Goal: Task Accomplishment & Management: Manage account settings

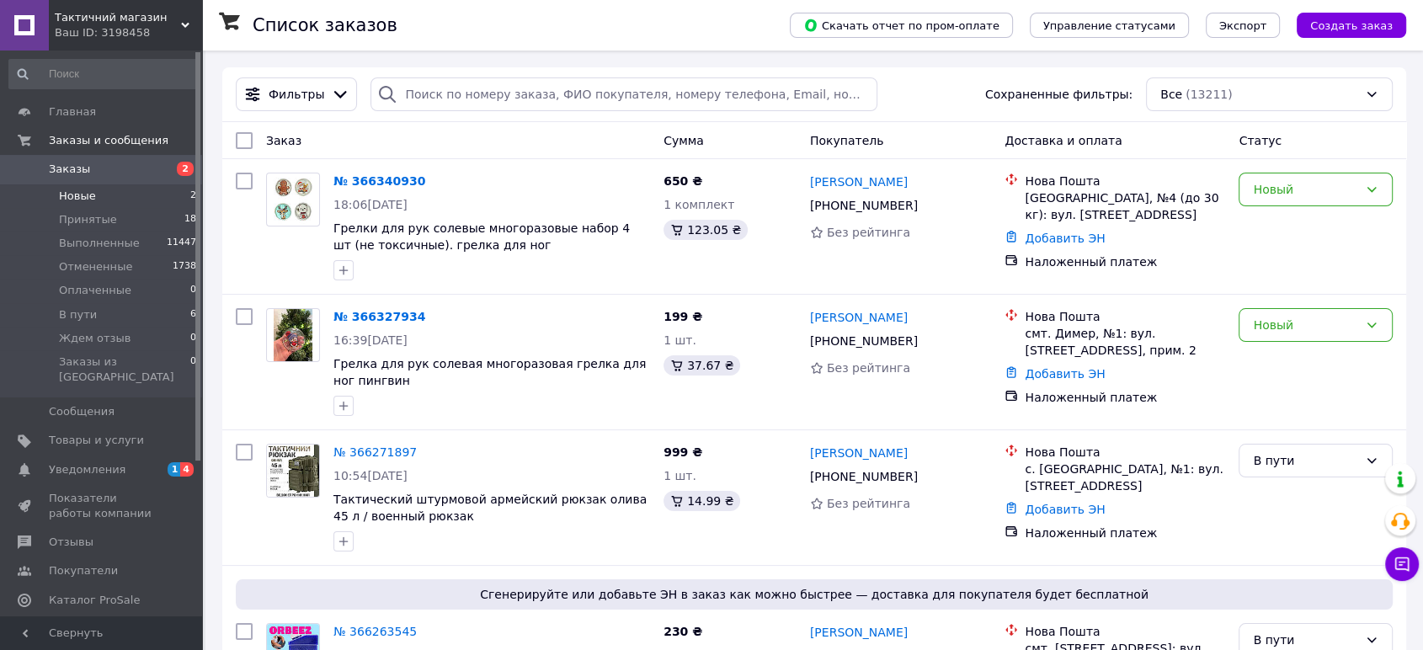
click at [94, 198] on li "Новые 2" at bounding box center [103, 196] width 206 height 24
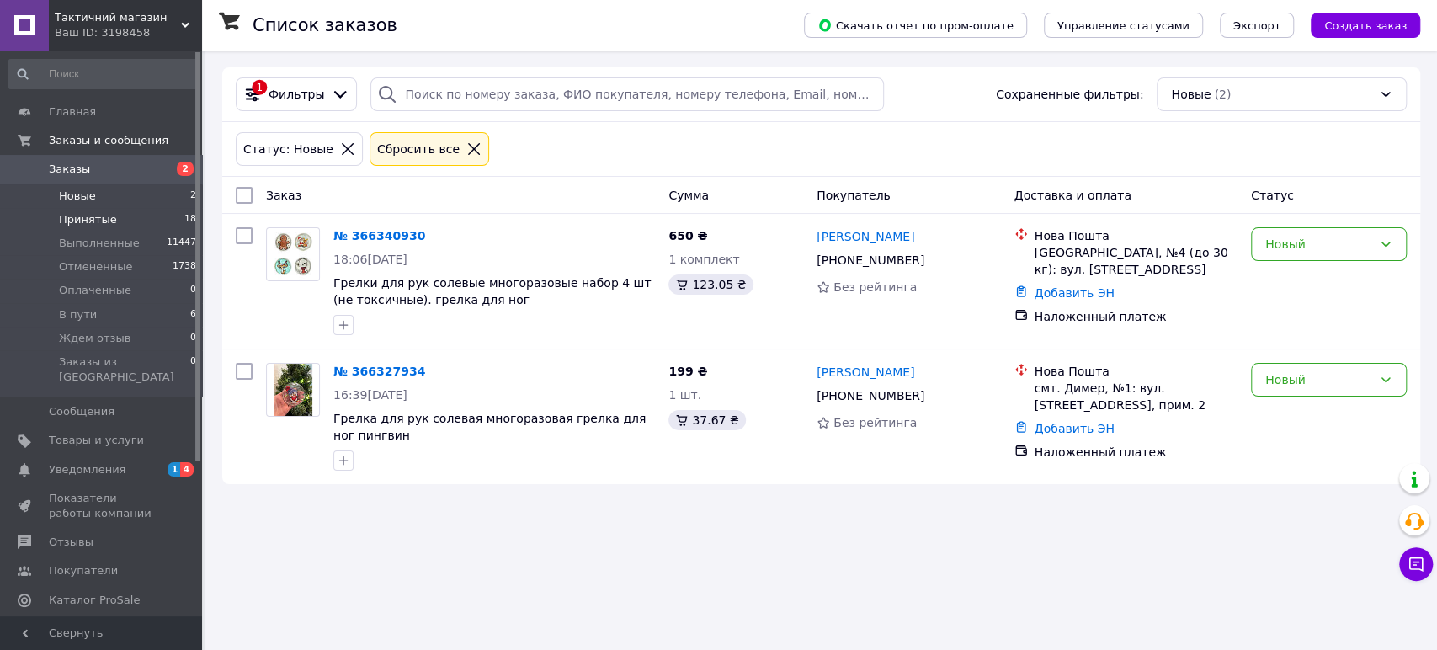
click at [93, 221] on span "Принятые" at bounding box center [88, 219] width 58 height 15
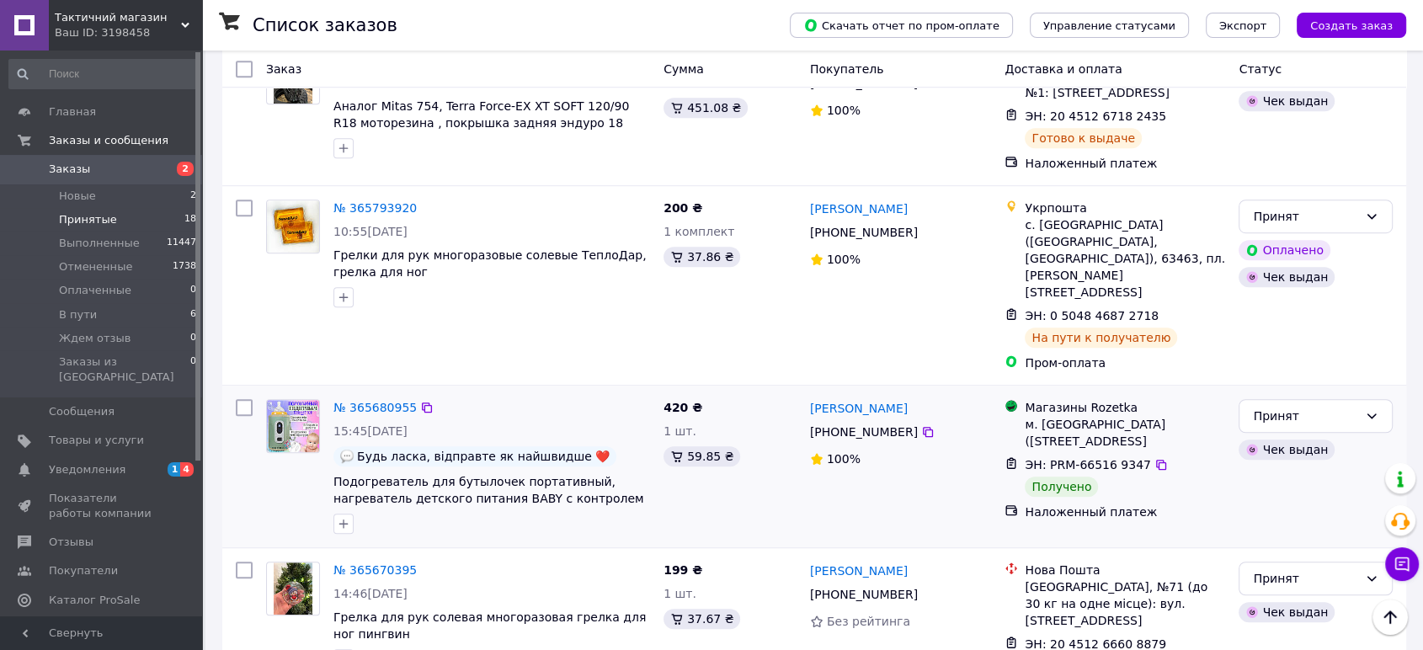
scroll to position [1216, 0]
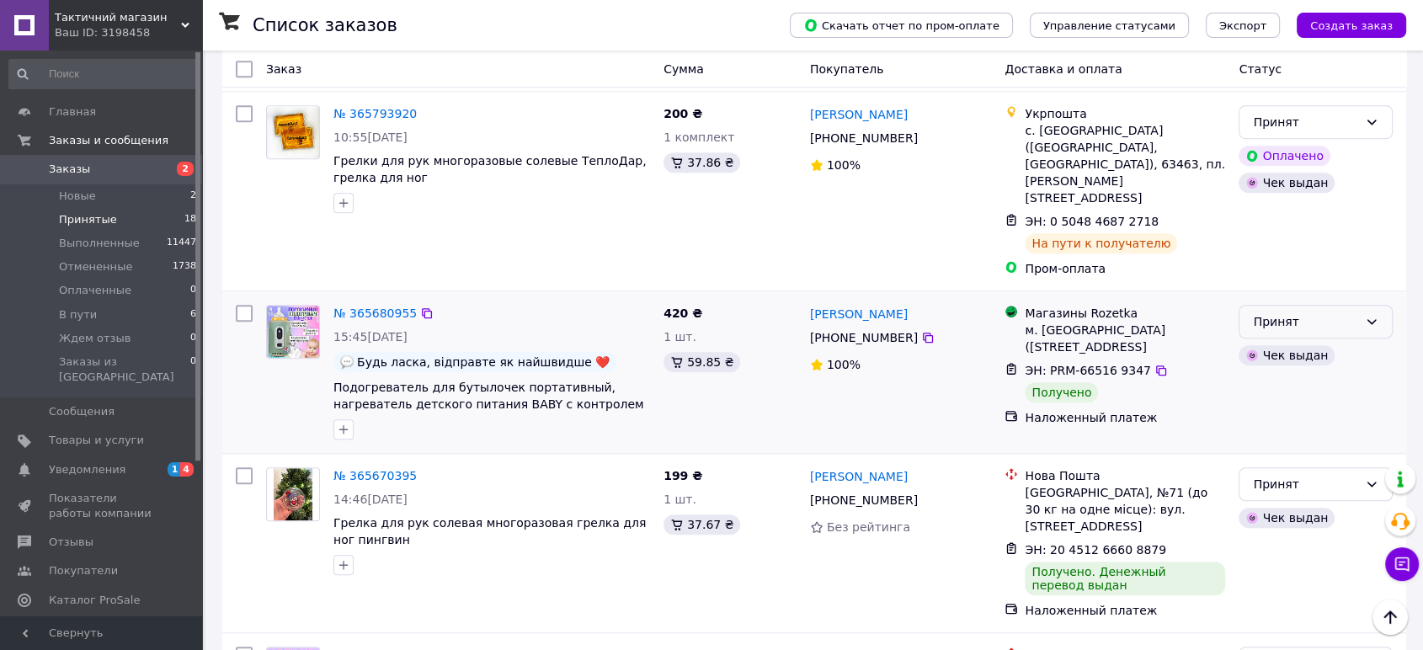
click at [1287, 312] on div "Принят" at bounding box center [1305, 321] width 105 height 19
click at [1285, 318] on li "Выполнен" at bounding box center [1315, 322] width 152 height 30
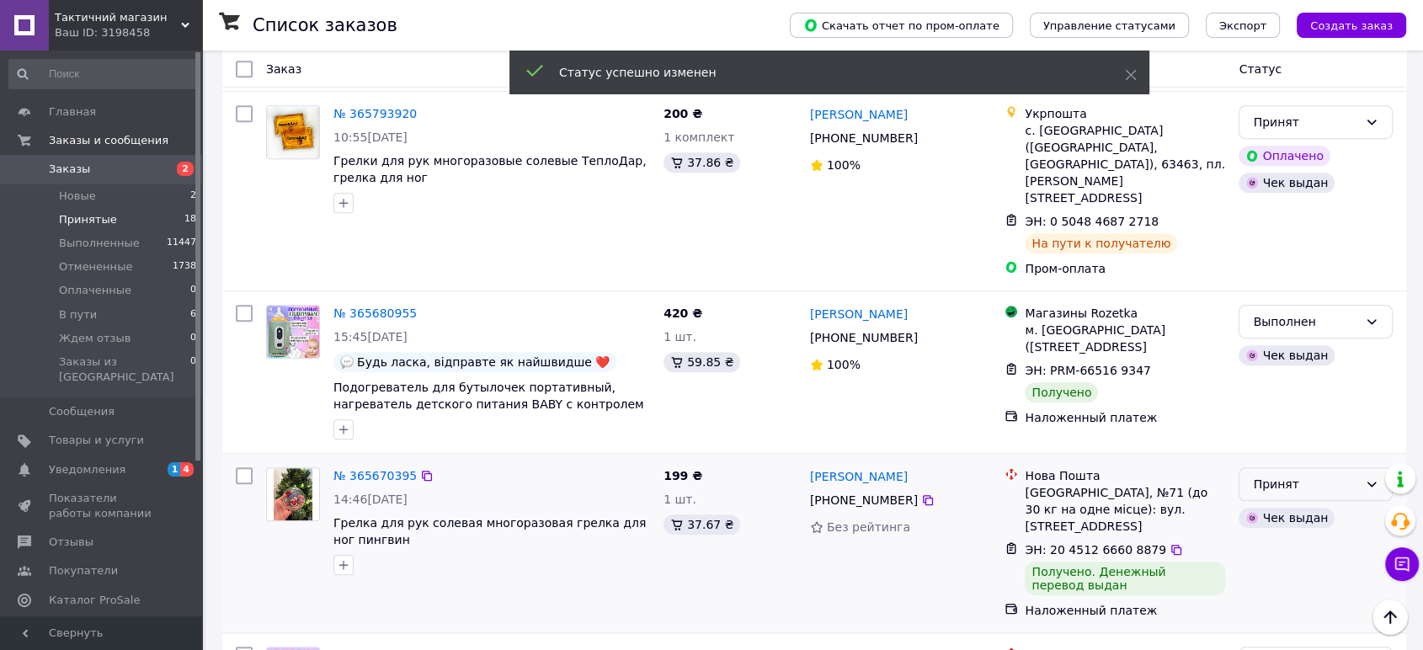
click at [1275, 475] on div "Принят" at bounding box center [1305, 484] width 105 height 19
click at [1275, 482] on li "Выполнен" at bounding box center [1315, 485] width 152 height 30
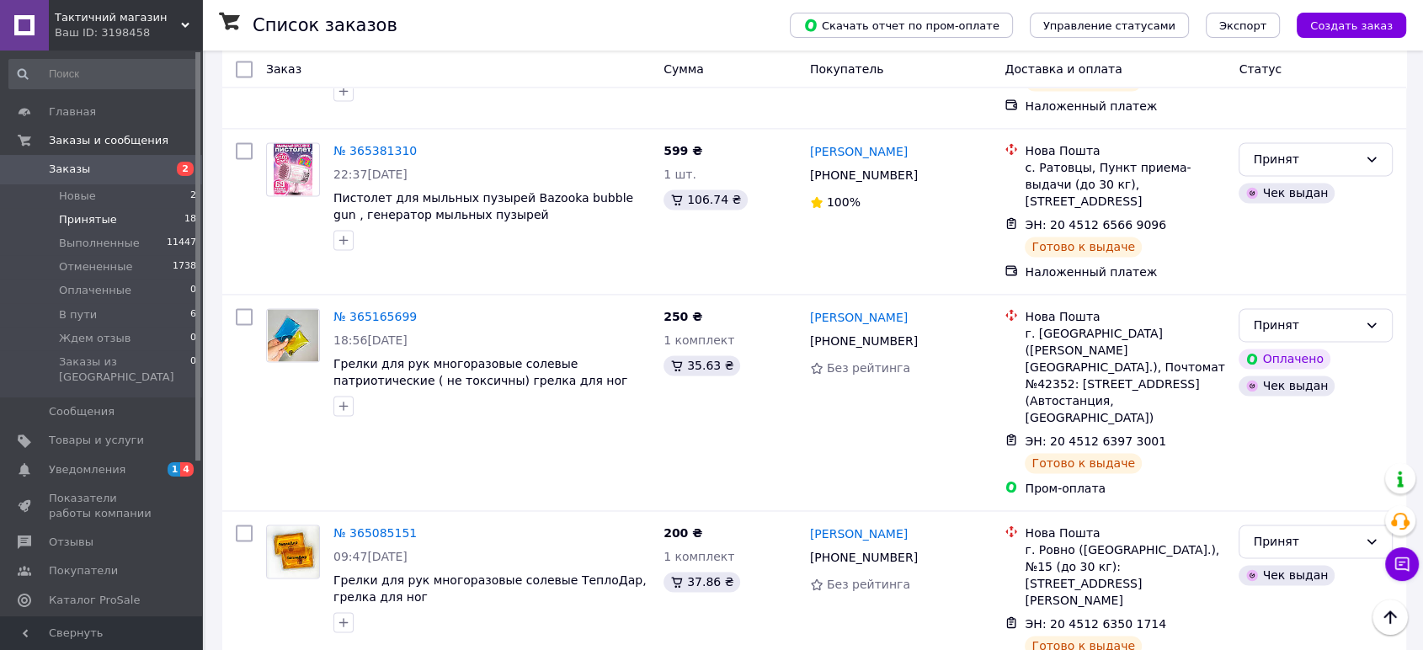
scroll to position [2438, 0]
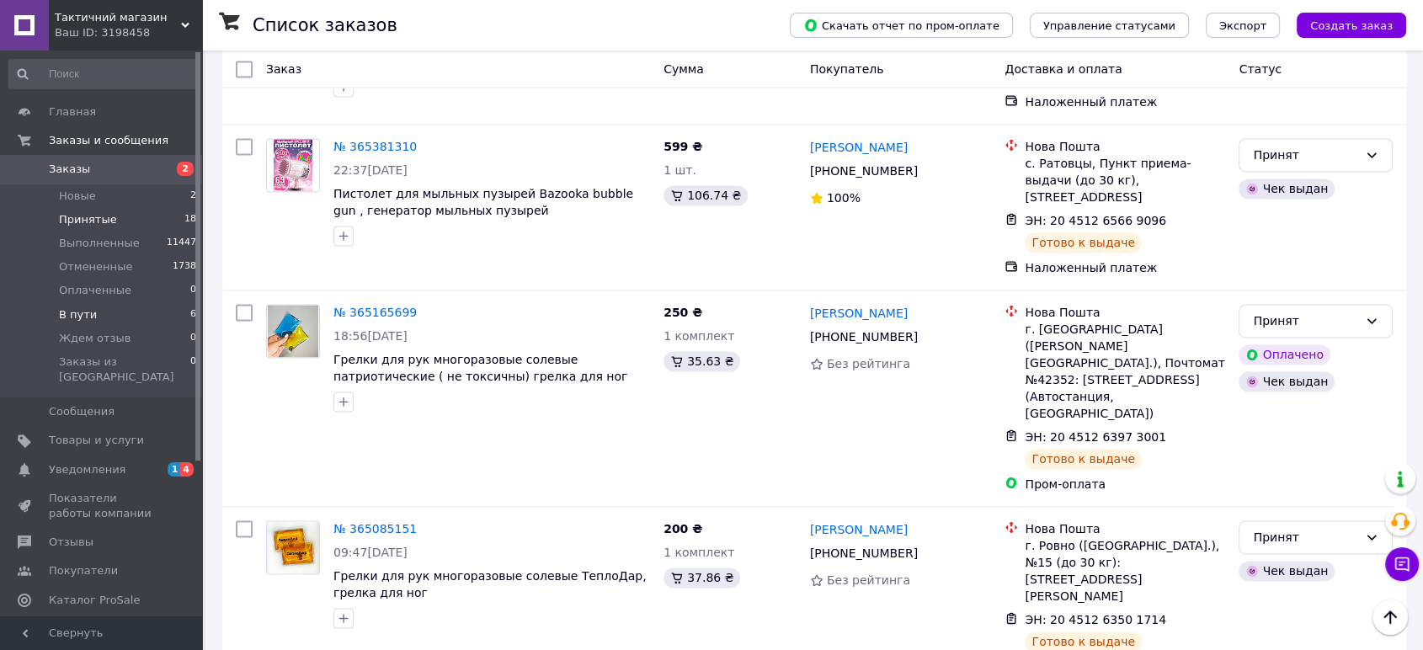
click at [93, 319] on li "В пути 6" at bounding box center [103, 315] width 206 height 24
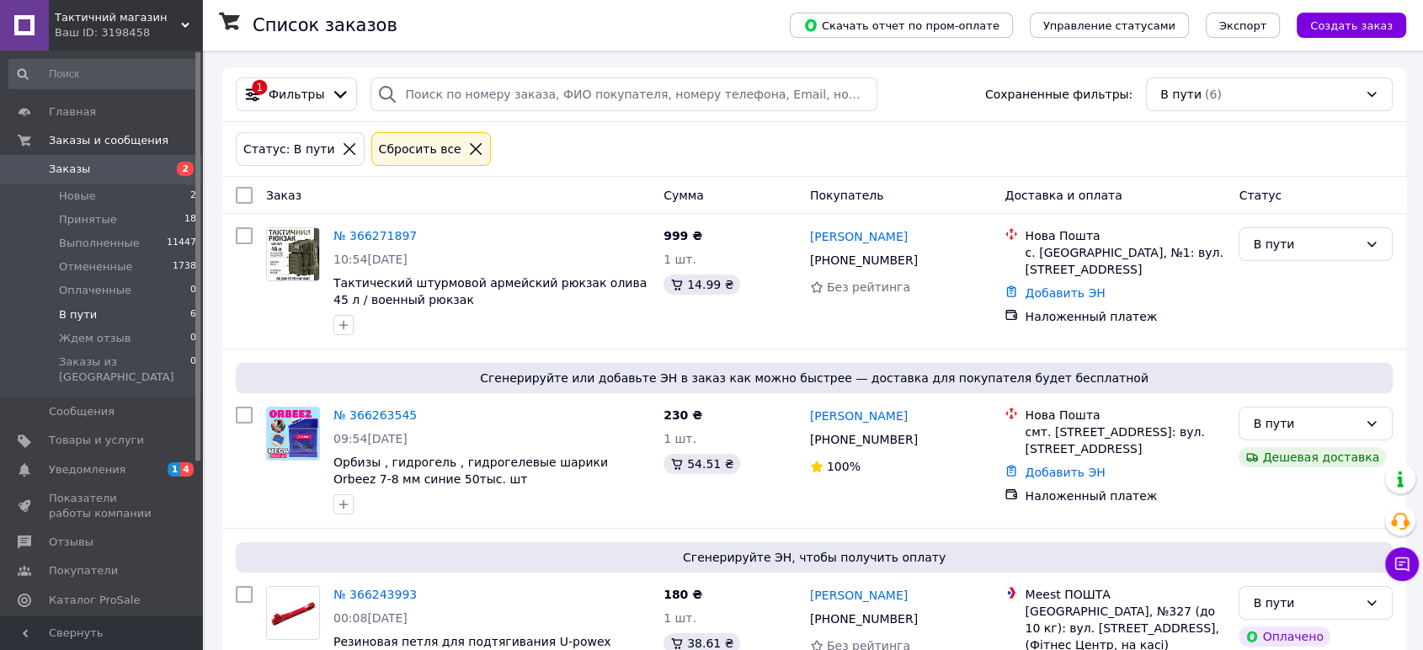
click at [105, 462] on span "Уведомления" at bounding box center [87, 469] width 77 height 15
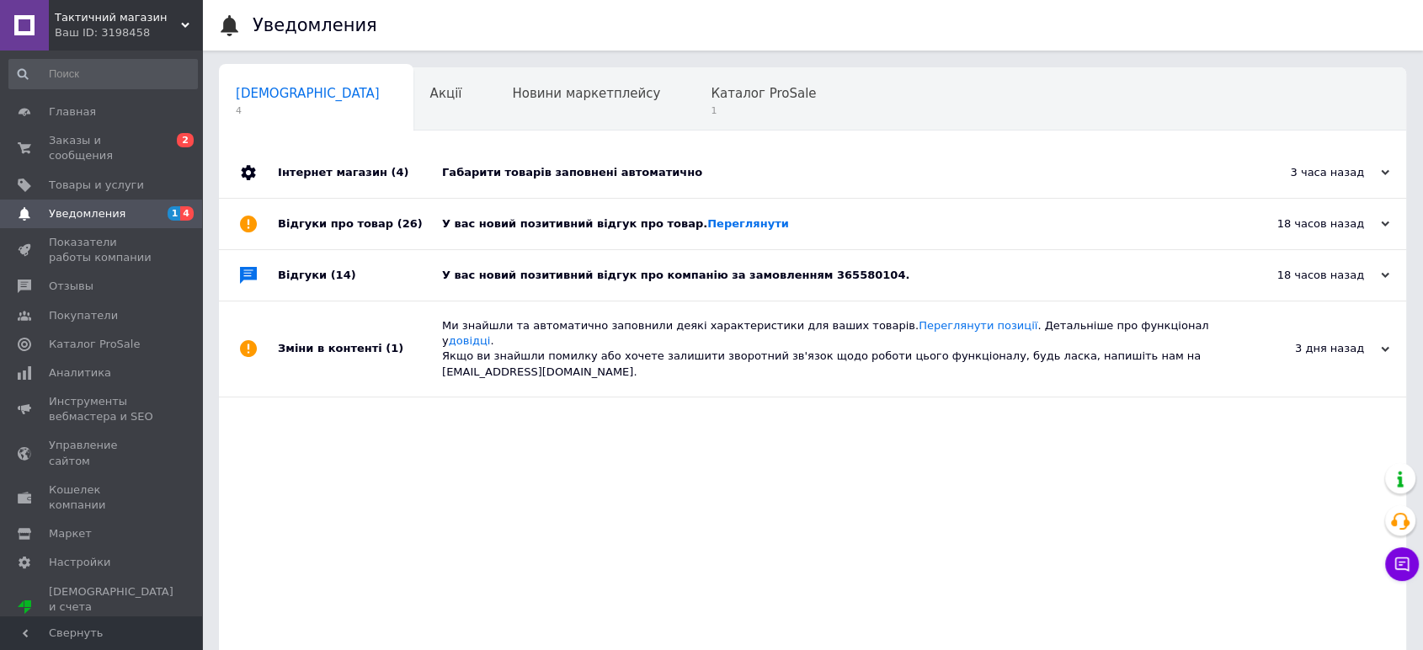
click at [557, 288] on div "У вас новий позитивний відгук про компанію за замовленням 365580104." at bounding box center [831, 275] width 779 height 51
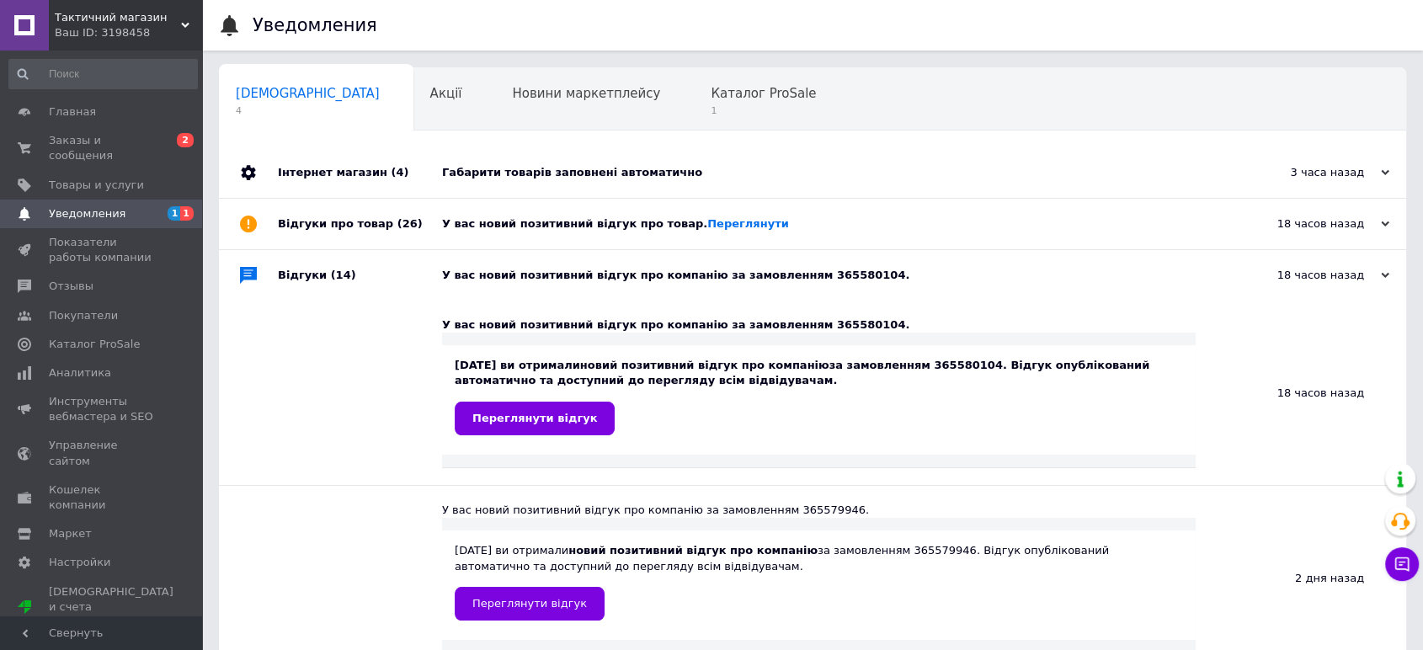
click at [561, 245] on div "У вас новий позитивний відгук про товар. [GEOGRAPHIC_DATA]" at bounding box center [831, 224] width 779 height 51
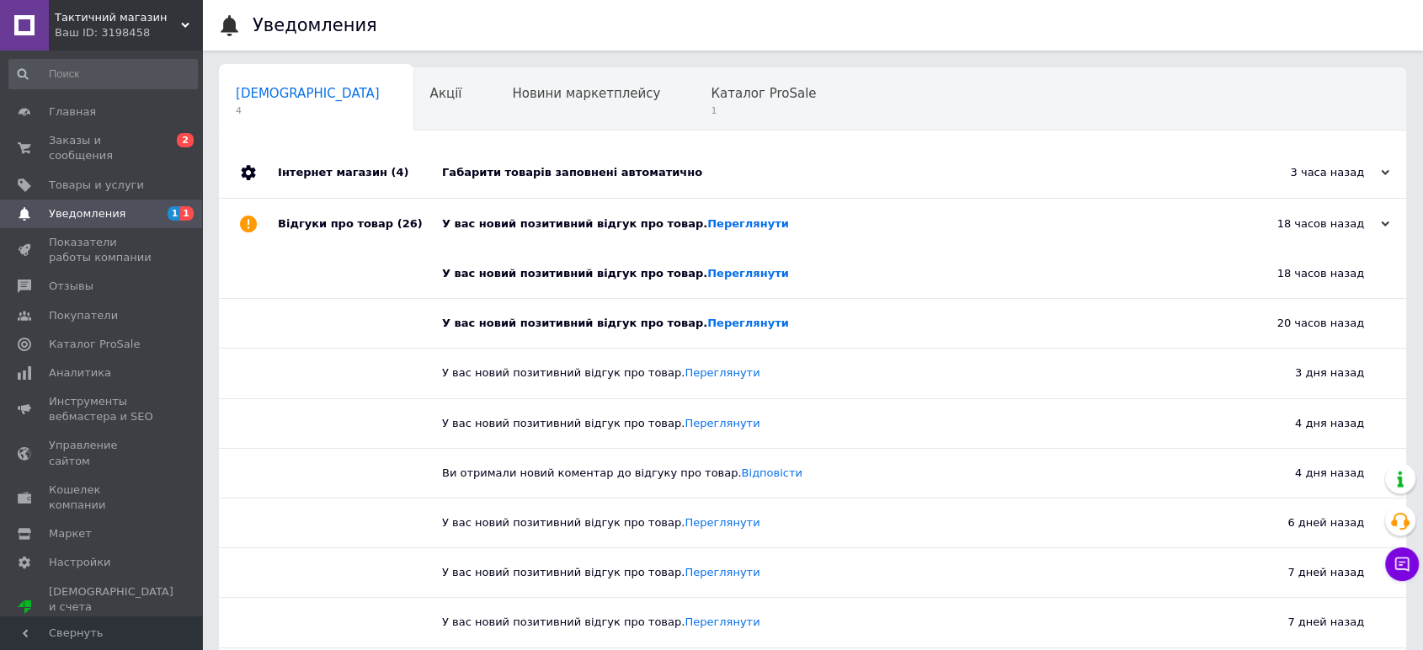
click at [303, 221] on div "Відгуки про товар (26)" at bounding box center [360, 224] width 164 height 51
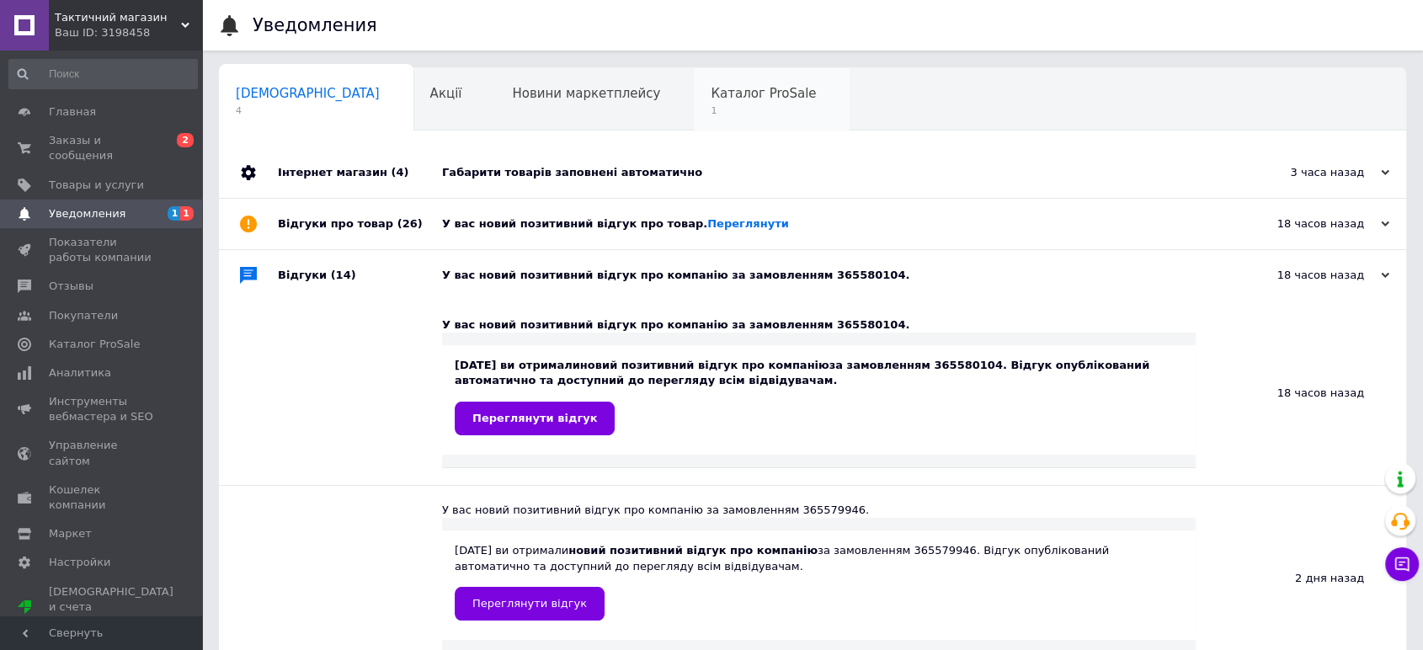
click at [711, 91] on span "Каталог ProSale" at bounding box center [763, 93] width 105 height 15
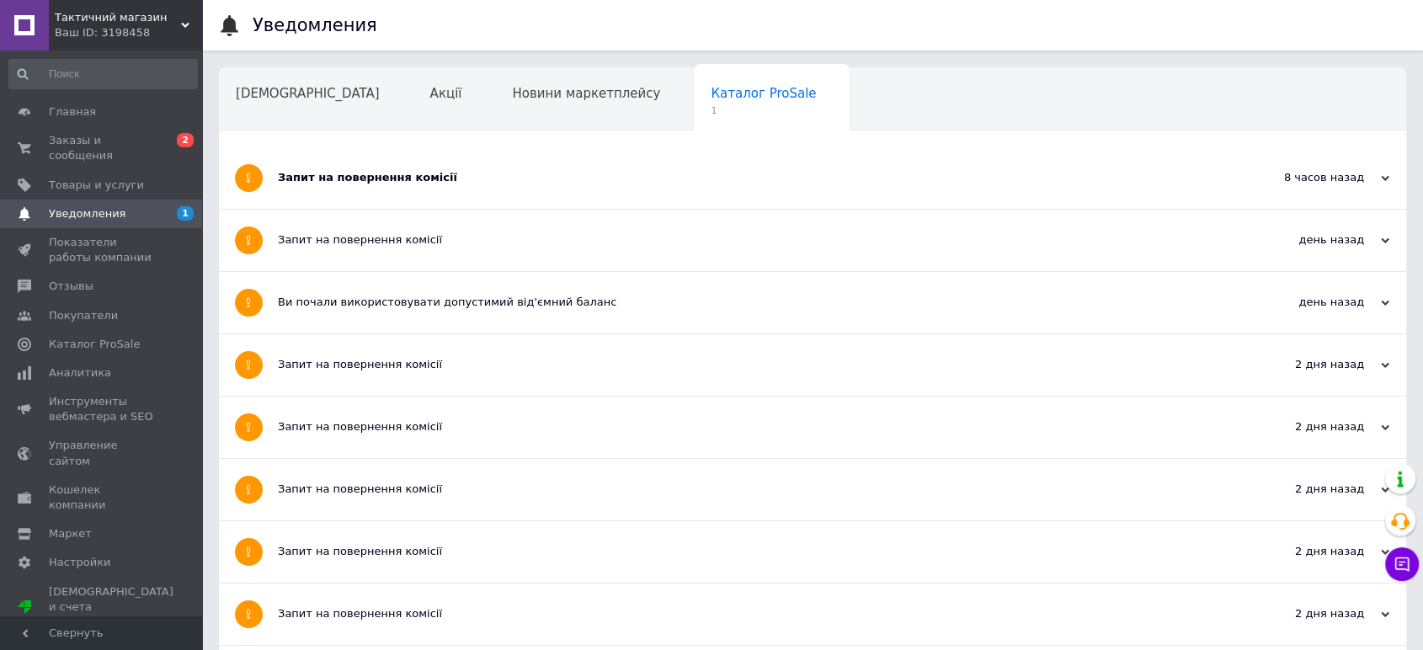
click at [424, 182] on div "Запит на повернення комісії" at bounding box center [749, 177] width 943 height 15
